Goal: Information Seeking & Learning: Learn about a topic

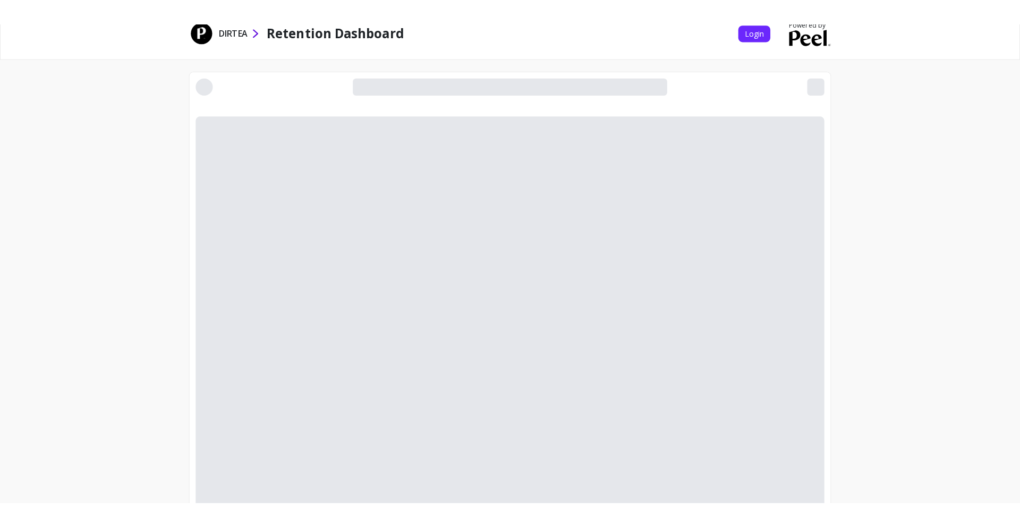
scroll to position [54, 0]
